Goal: Check status: Check status

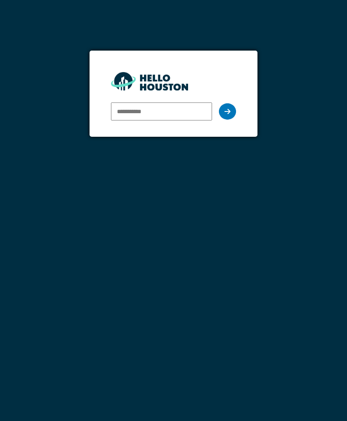
type input "*"
type input "**********"
click at [233, 109] on div at bounding box center [227, 111] width 17 height 16
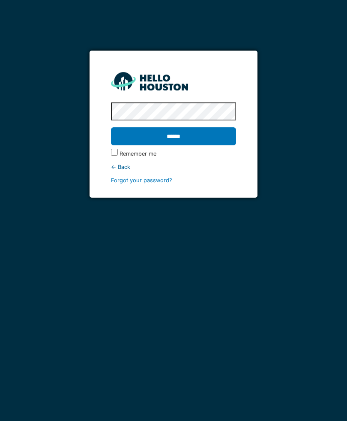
click at [173, 136] on input "******" at bounding box center [173, 136] width 125 height 18
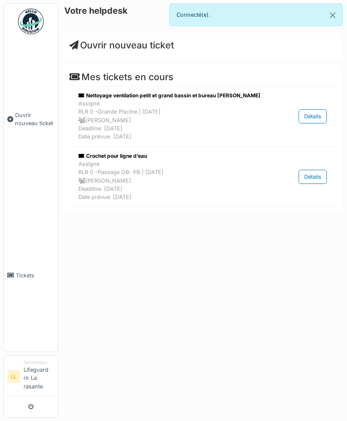
click at [114, 154] on div "Crochet pour ligne d’eau" at bounding box center [173, 156] width 191 height 8
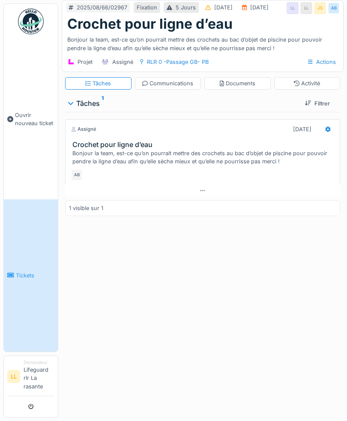
click at [21, 285] on link "Tickets" at bounding box center [31, 275] width 54 height 152
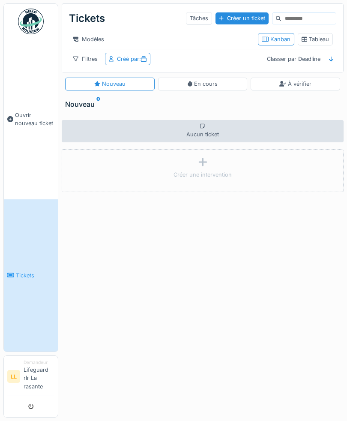
click at [229, 84] on div "En cours" at bounding box center [203, 84] width 90 height 12
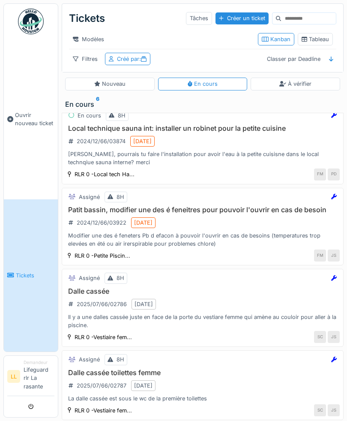
scroll to position [-1, 0]
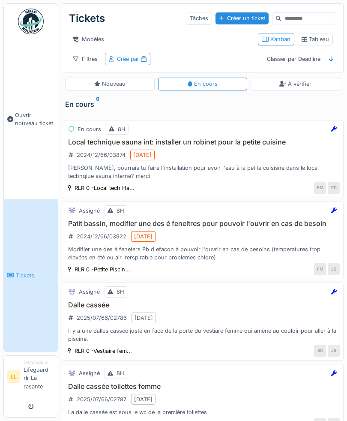
click at [319, 85] on div "À vérifier" at bounding box center [296, 84] width 90 height 12
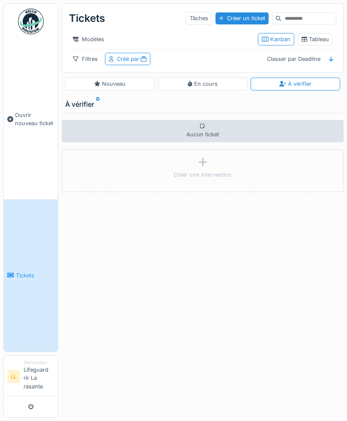
click at [87, 85] on div "Nouveau" at bounding box center [110, 84] width 90 height 12
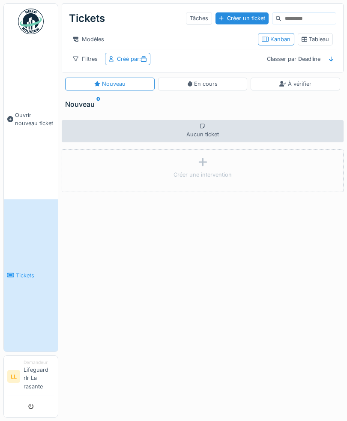
click at [20, 281] on link "Tickets" at bounding box center [31, 275] width 54 height 152
